Goal: Information Seeking & Learning: Understand process/instructions

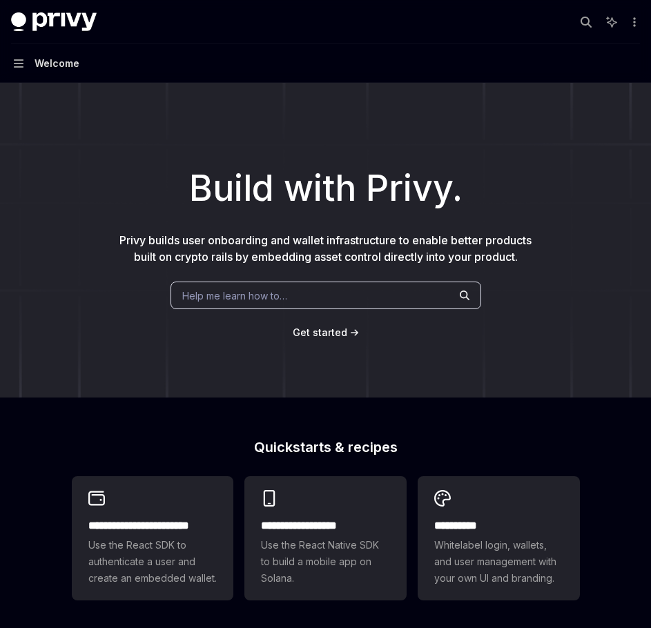
scroll to position [366, 0]
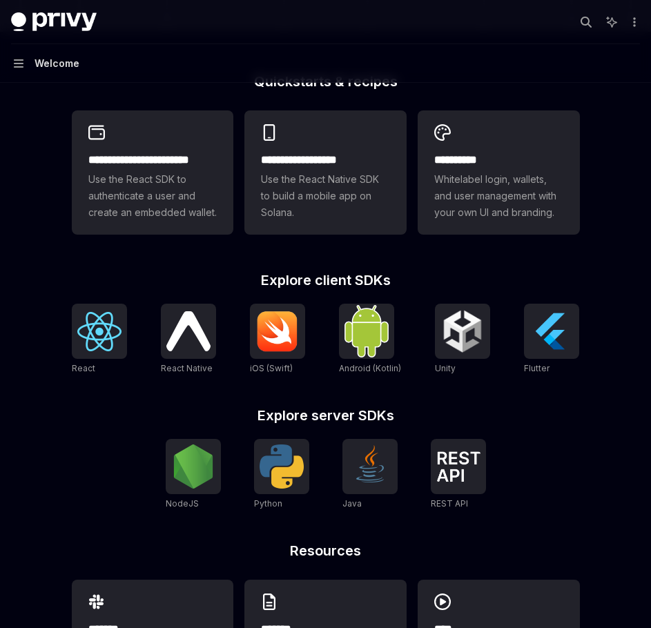
type textarea "*"
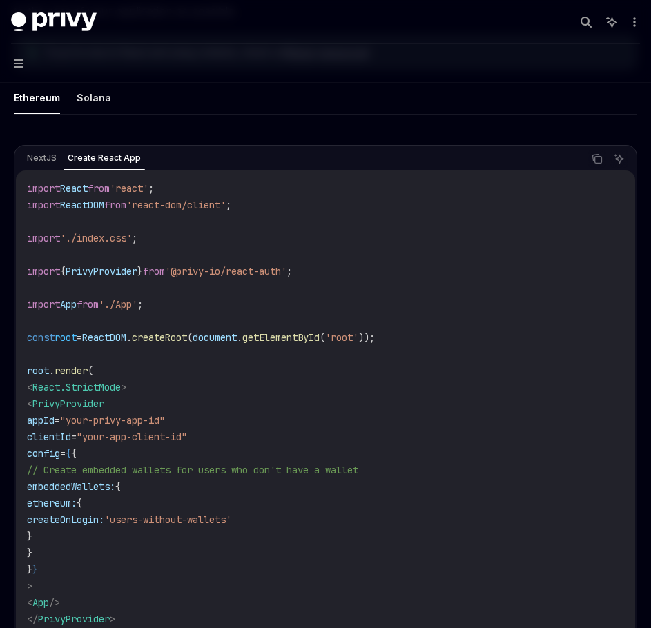
scroll to position [402, 0]
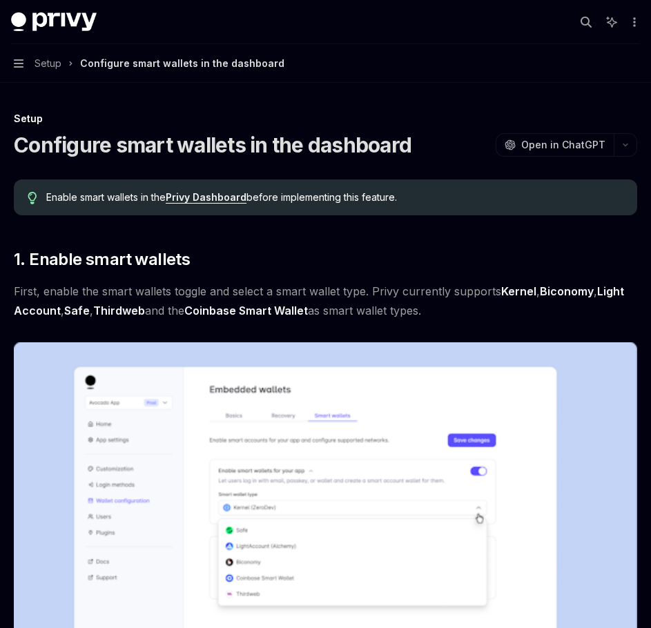
click at [57, 63] on span "Setup" at bounding box center [48, 63] width 27 height 17
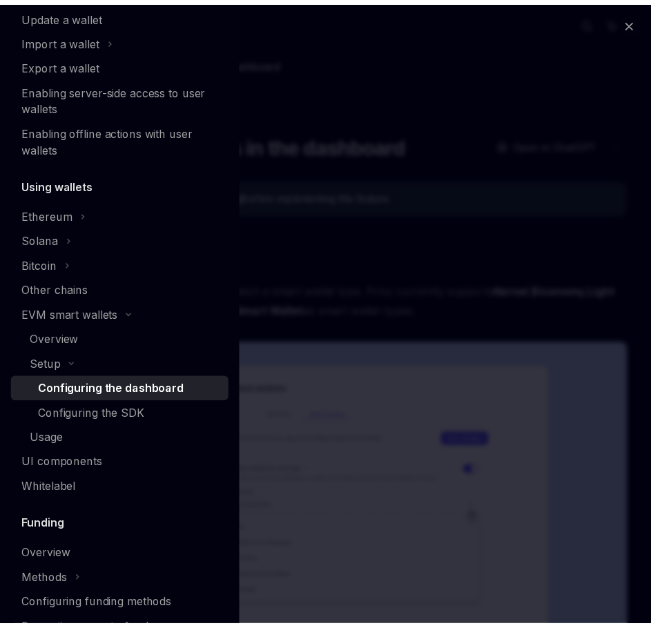
scroll to position [209, 0]
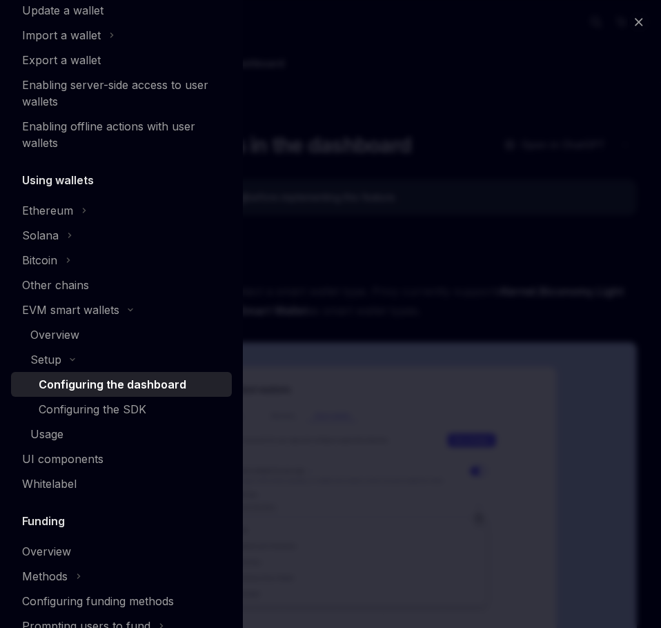
click at [389, 295] on div "Close navigation Wallets Overview Chain support Embedded wallets Create a walle…" at bounding box center [330, 314] width 661 height 628
type textarea "*"
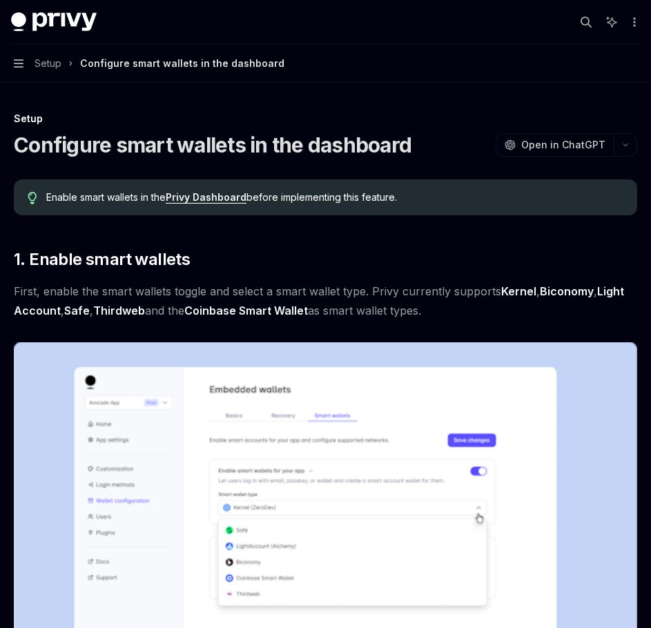
click at [233, 195] on link "Privy Dashboard" at bounding box center [206, 197] width 81 height 12
